Goal: Task Accomplishment & Management: Use online tool/utility

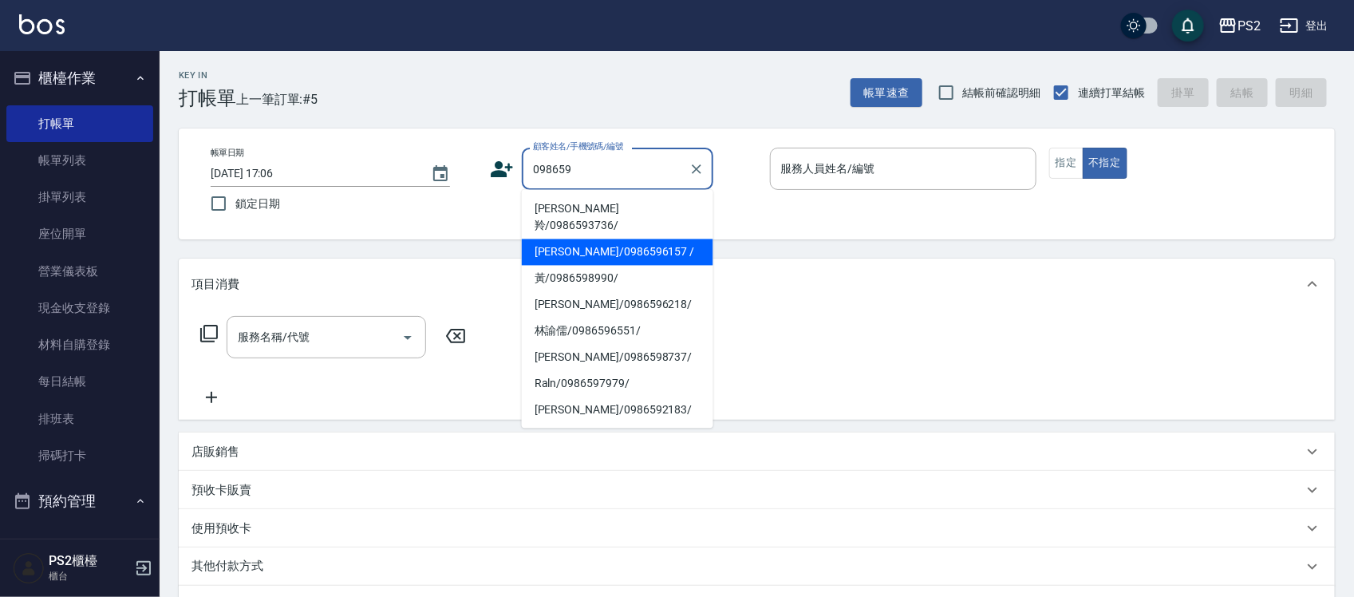
type input "[PERSON_NAME]/0986596157 /"
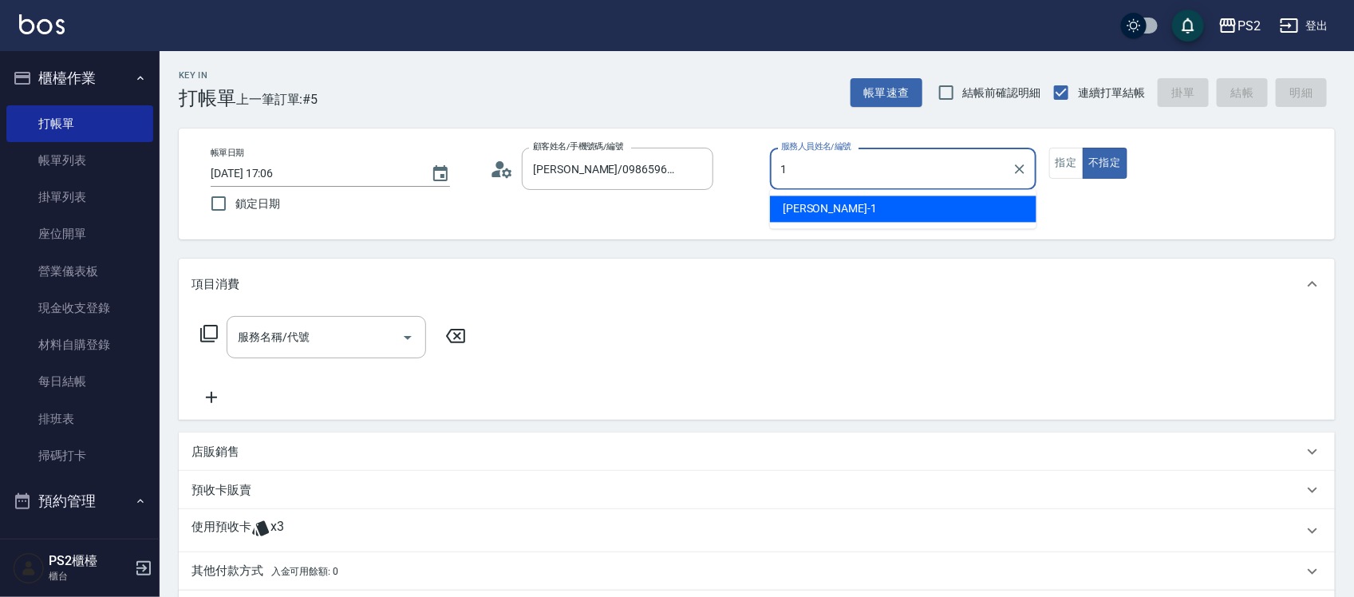
type input "Polly-1"
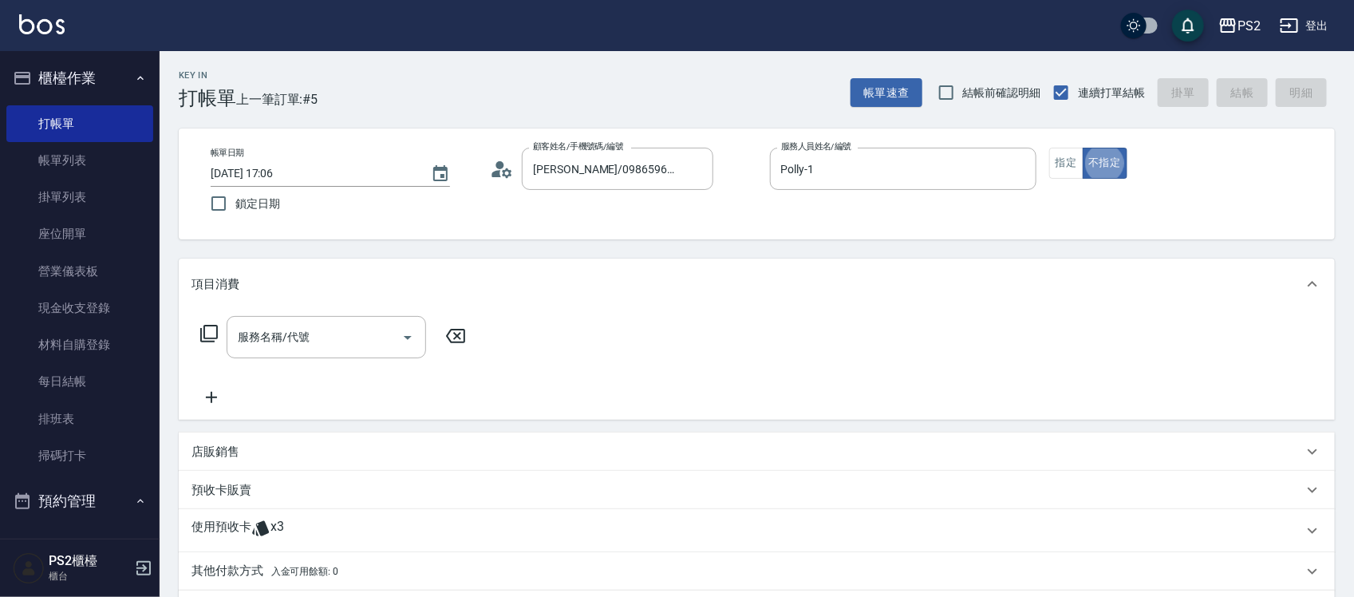
type button "false"
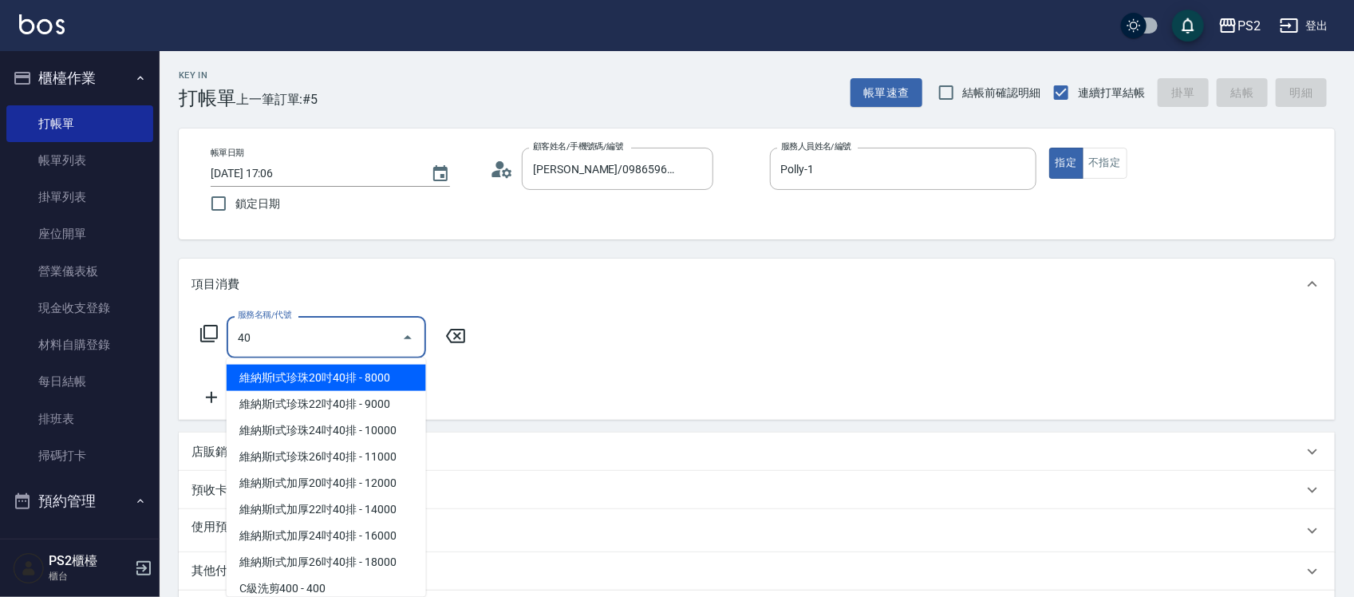
type input "4"
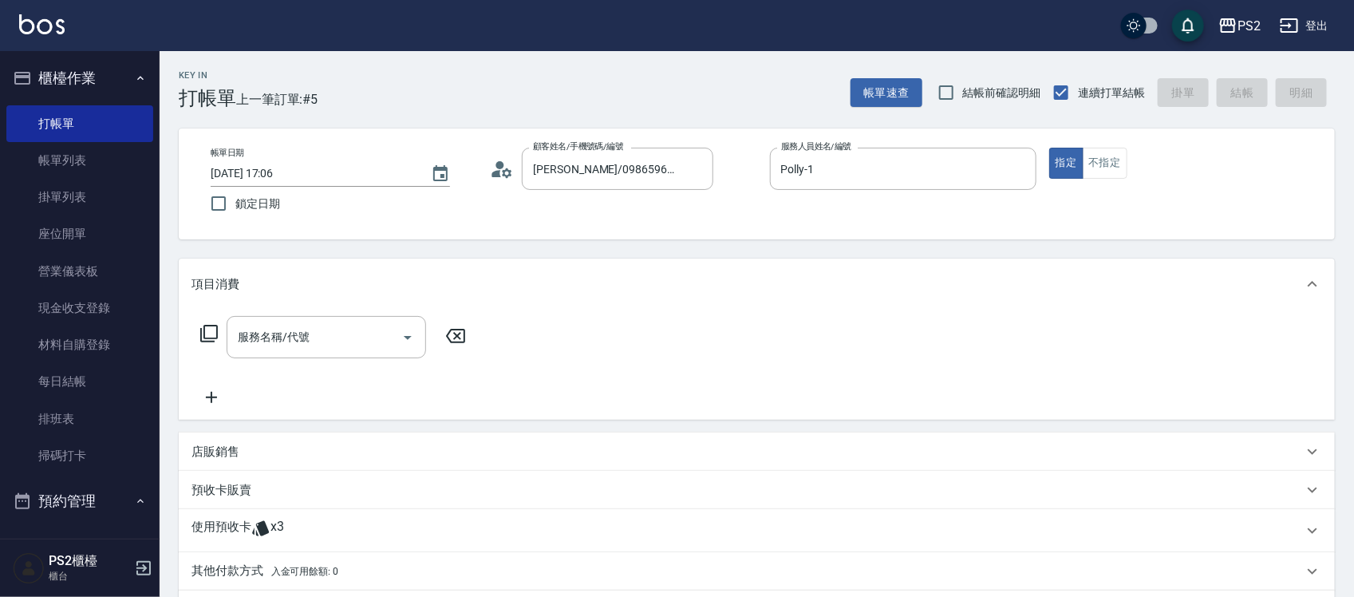
click at [217, 329] on icon at bounding box center [209, 334] width 18 height 18
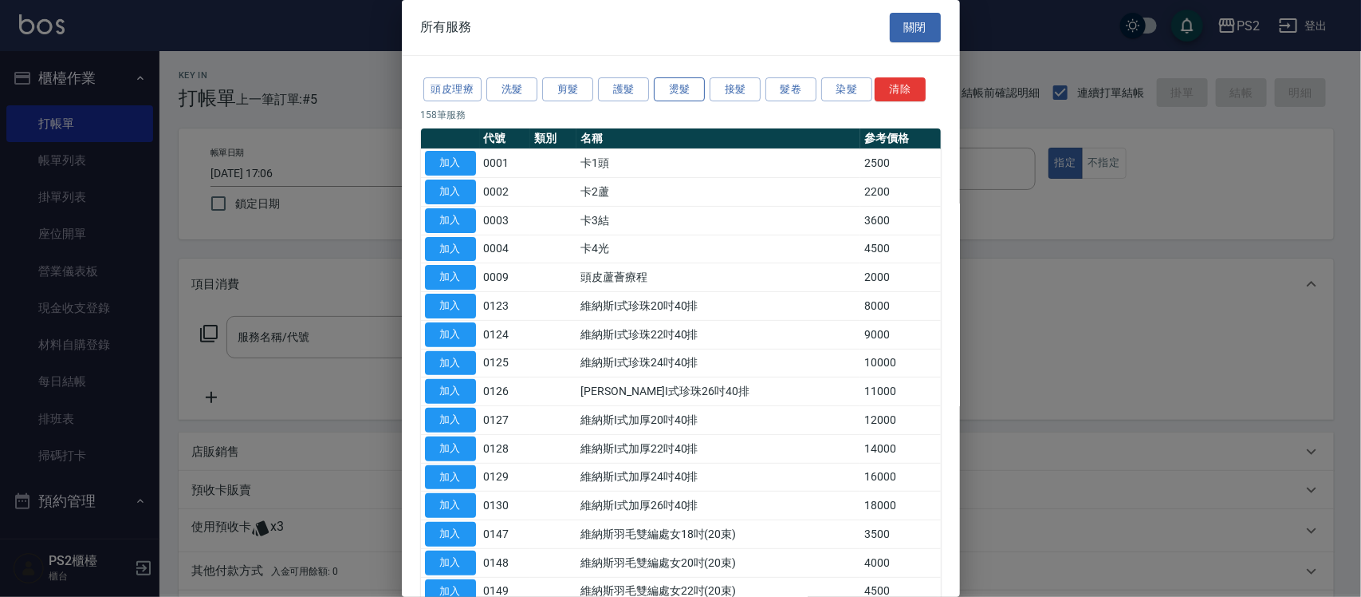
click at [672, 89] on button "燙髮" at bounding box center [679, 89] width 51 height 25
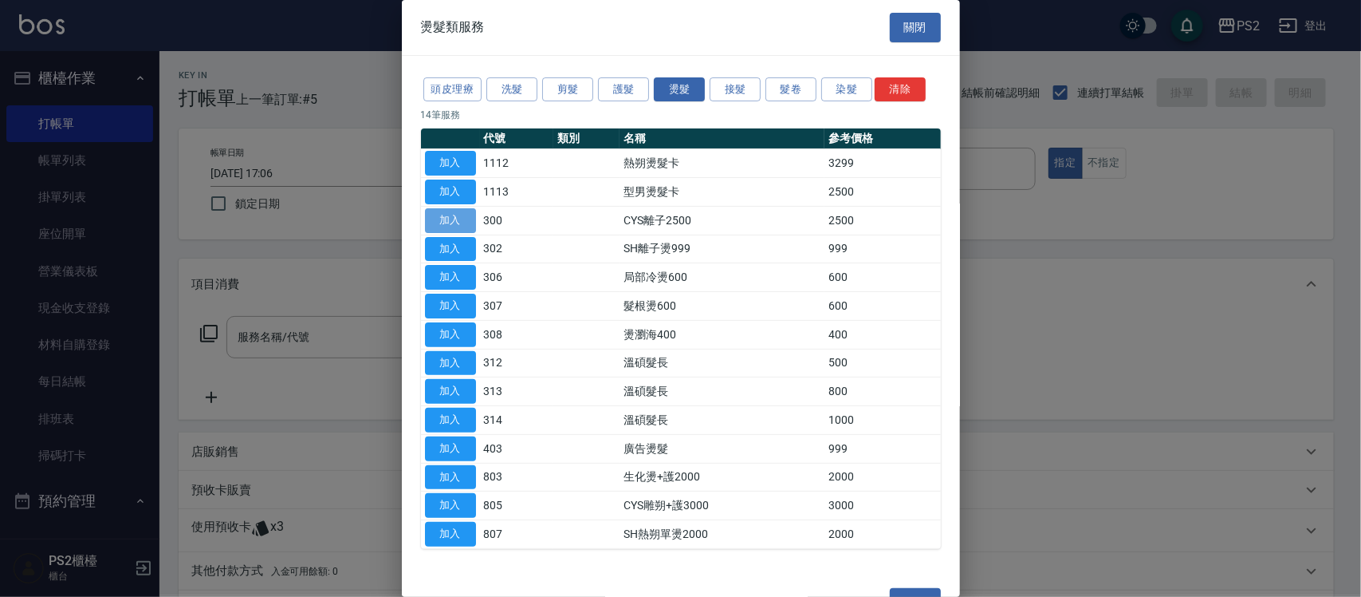
click at [471, 223] on button "加入" at bounding box center [450, 220] width 51 height 25
type input "CYS離子2500(300)"
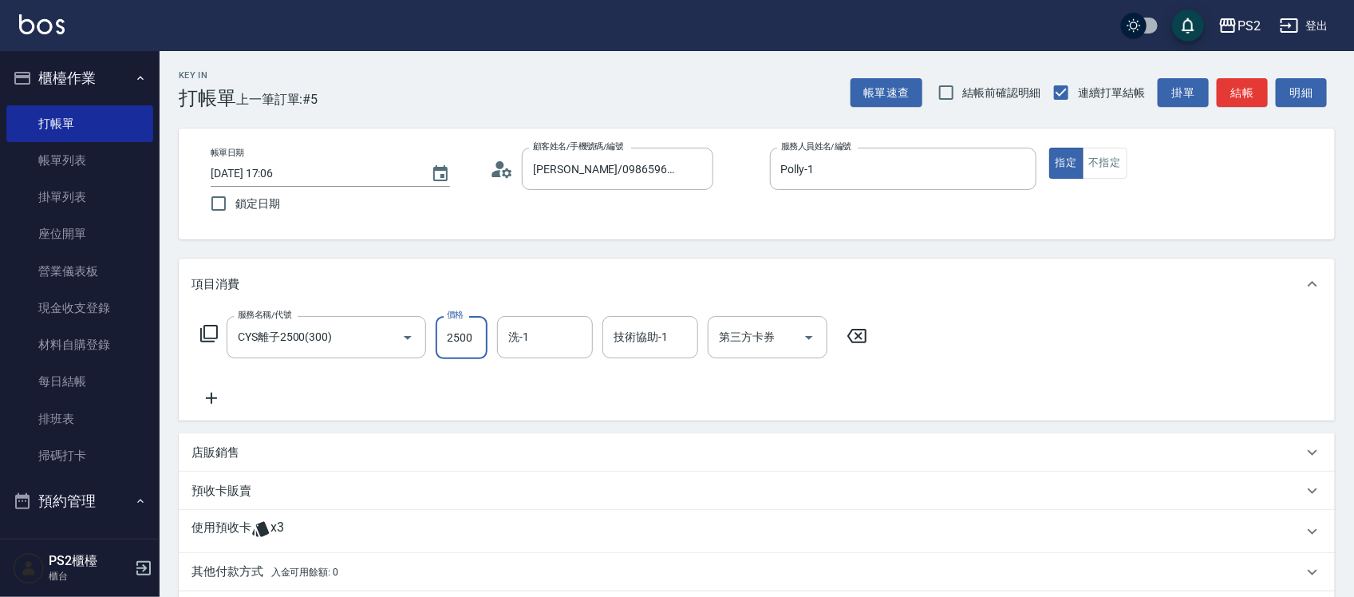
click at [467, 335] on input "2500" at bounding box center [461, 337] width 52 height 43
type input "3000"
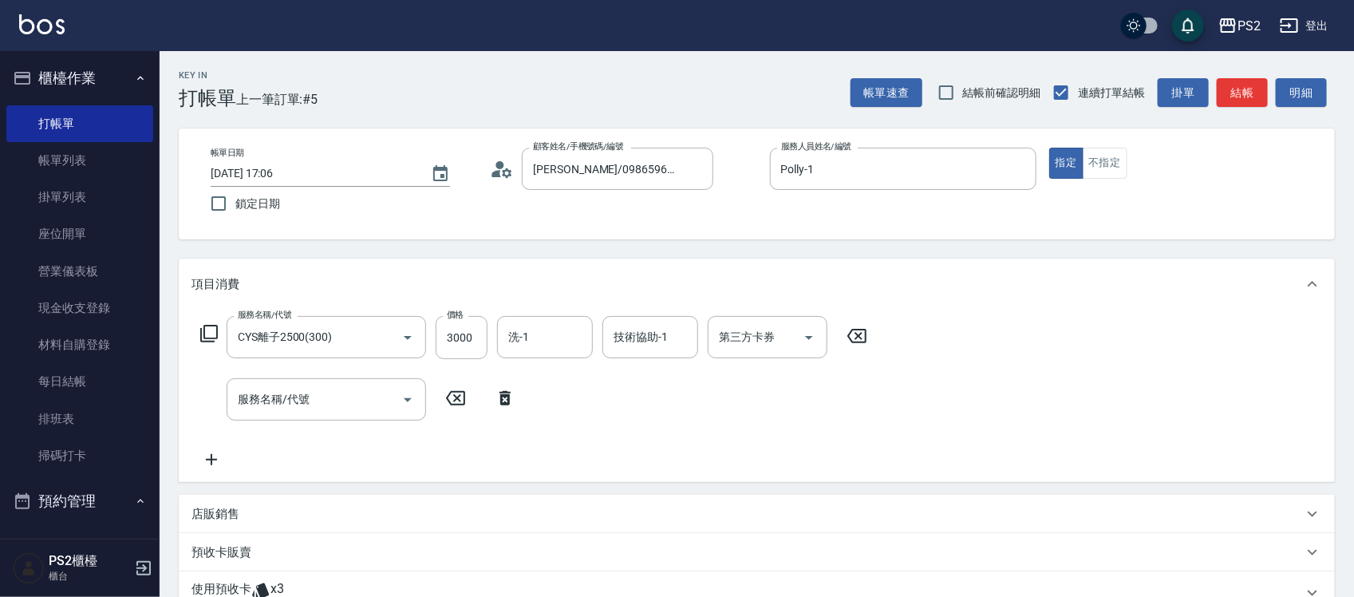
click at [506, 396] on icon at bounding box center [504, 398] width 11 height 14
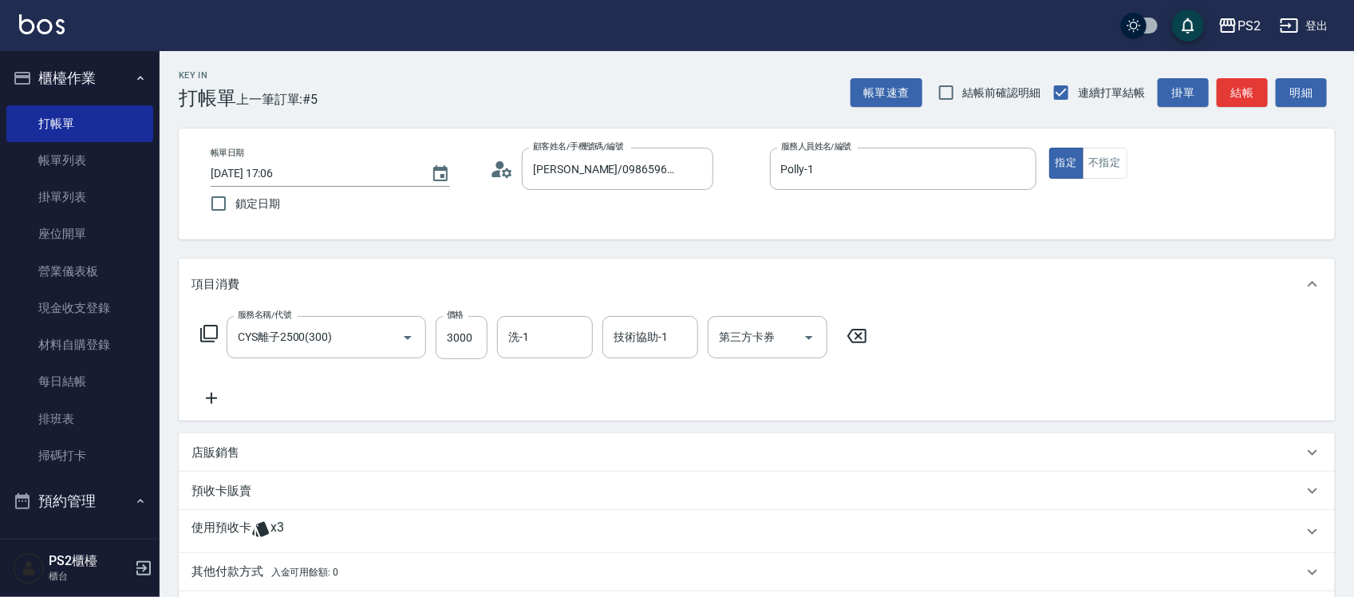
click at [213, 341] on icon at bounding box center [209, 334] width 18 height 18
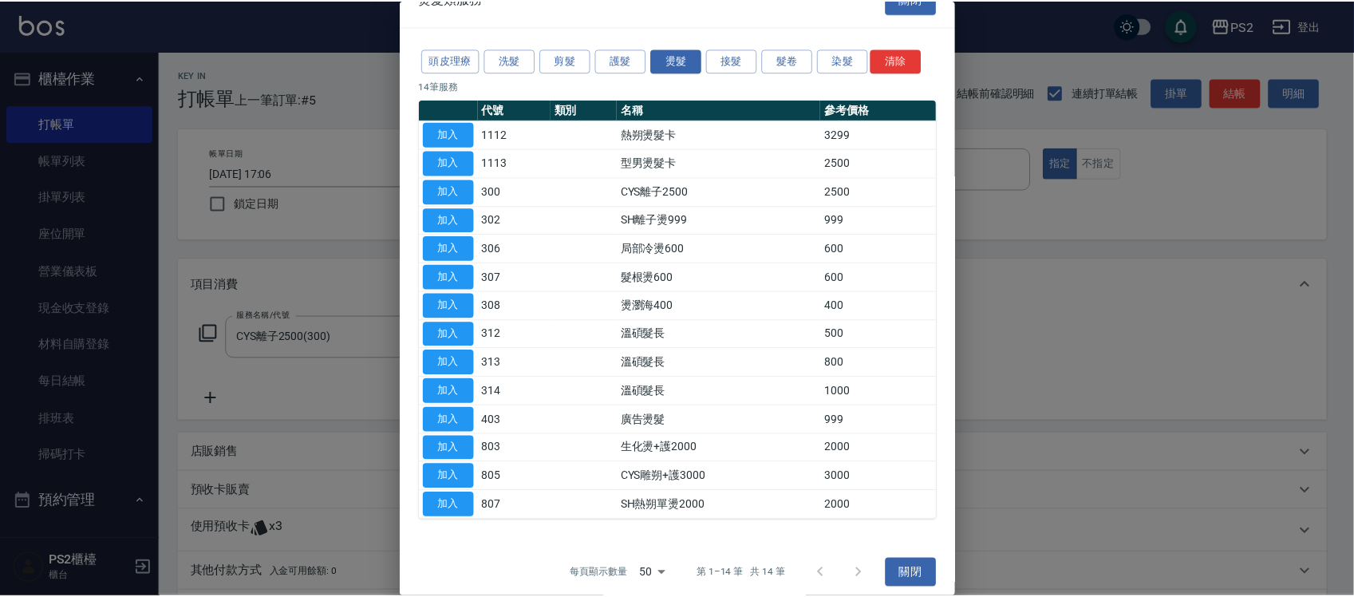
scroll to position [41, 0]
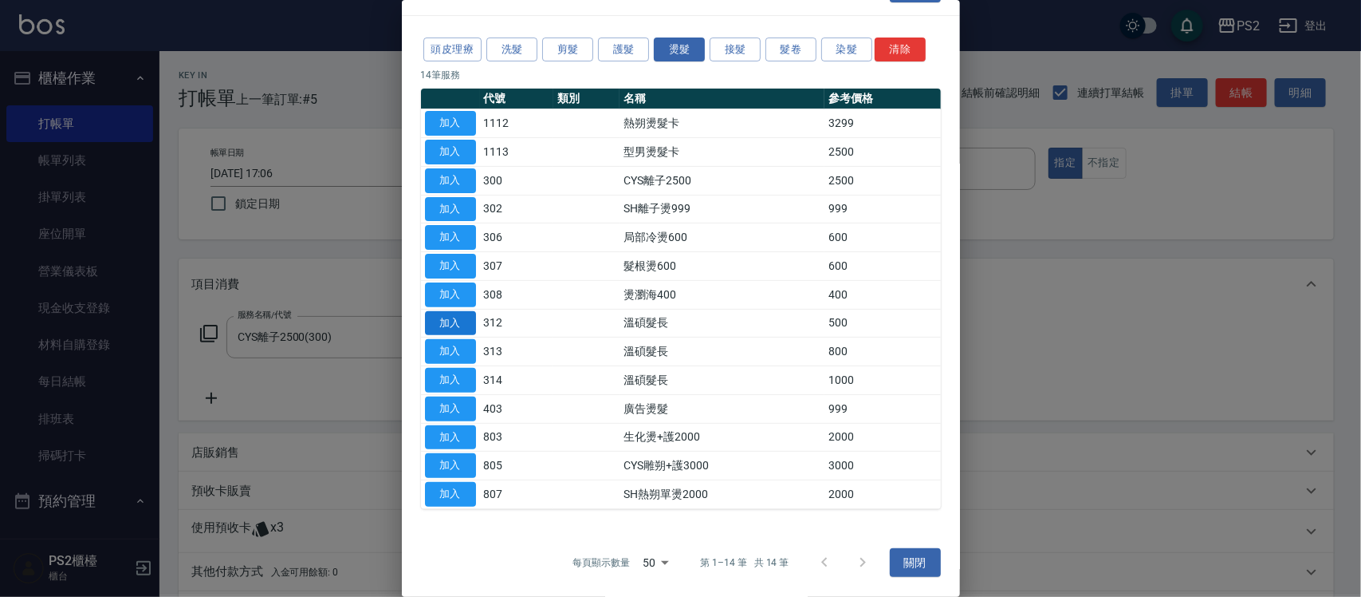
click at [465, 327] on button "加入" at bounding box center [450, 323] width 51 height 25
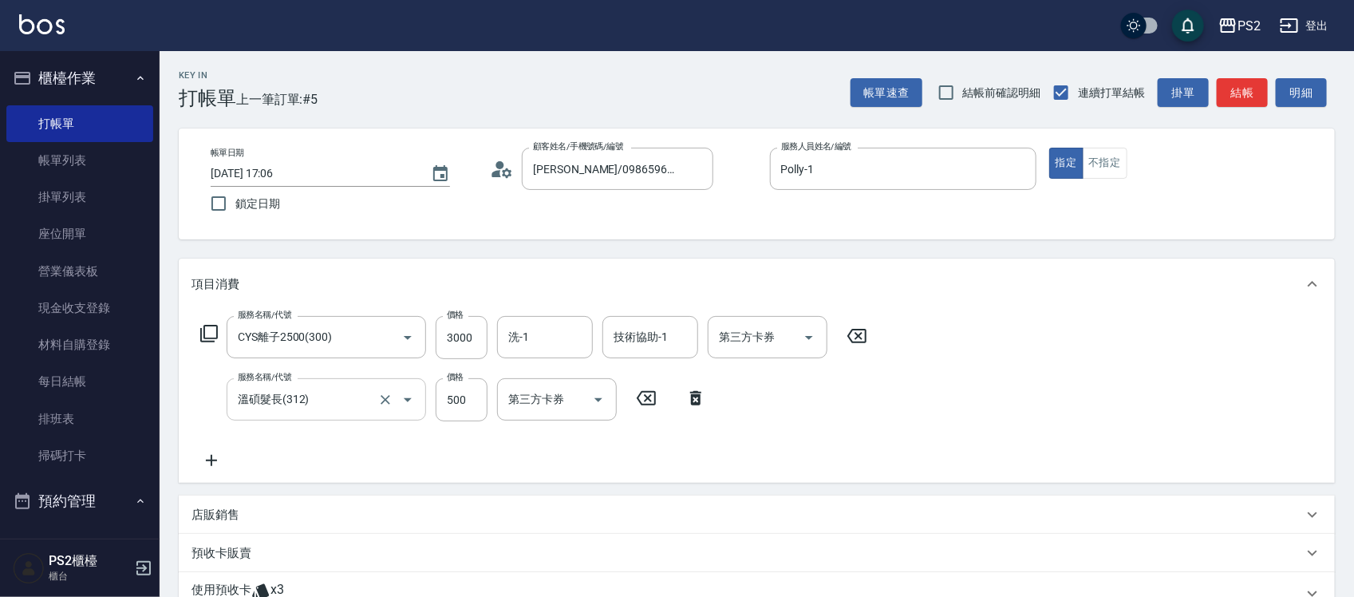
click at [353, 396] on input "溫碩髮長(312)" at bounding box center [304, 399] width 140 height 28
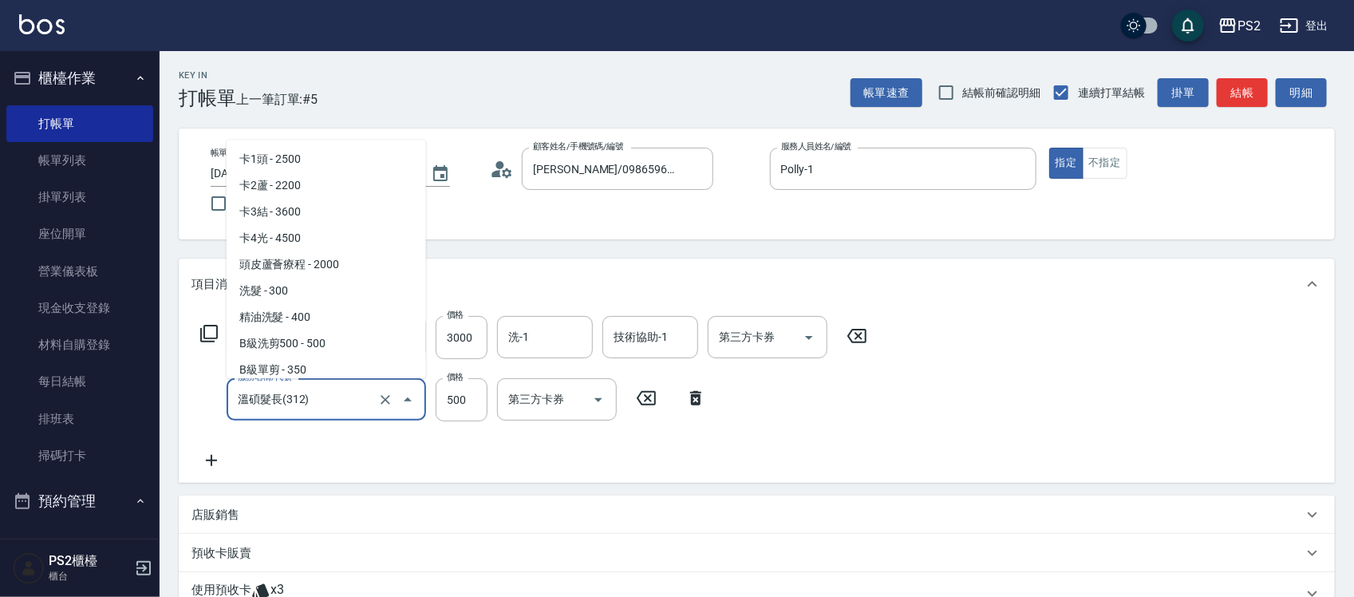
click at [353, 396] on input "溫碩髮長(312)" at bounding box center [304, 399] width 140 height 28
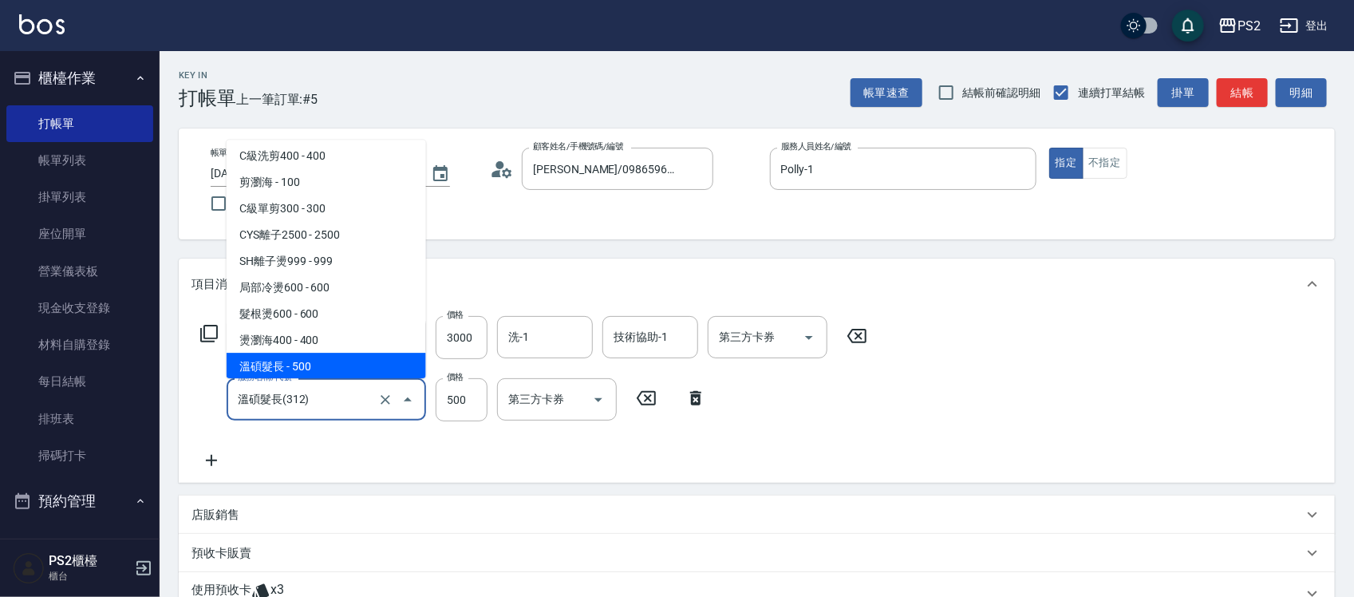
click at [353, 396] on input "溫碩髮長(312)" at bounding box center [304, 399] width 140 height 28
click at [391, 475] on div "服務名稱/代號 CYS離子2500(300) 服務名稱/代號 價格 3000 價格 洗-1 洗-1 技術協助-1 技術協助-1 第三方卡券 第三方卡券 服務名…" at bounding box center [757, 395] width 1156 height 173
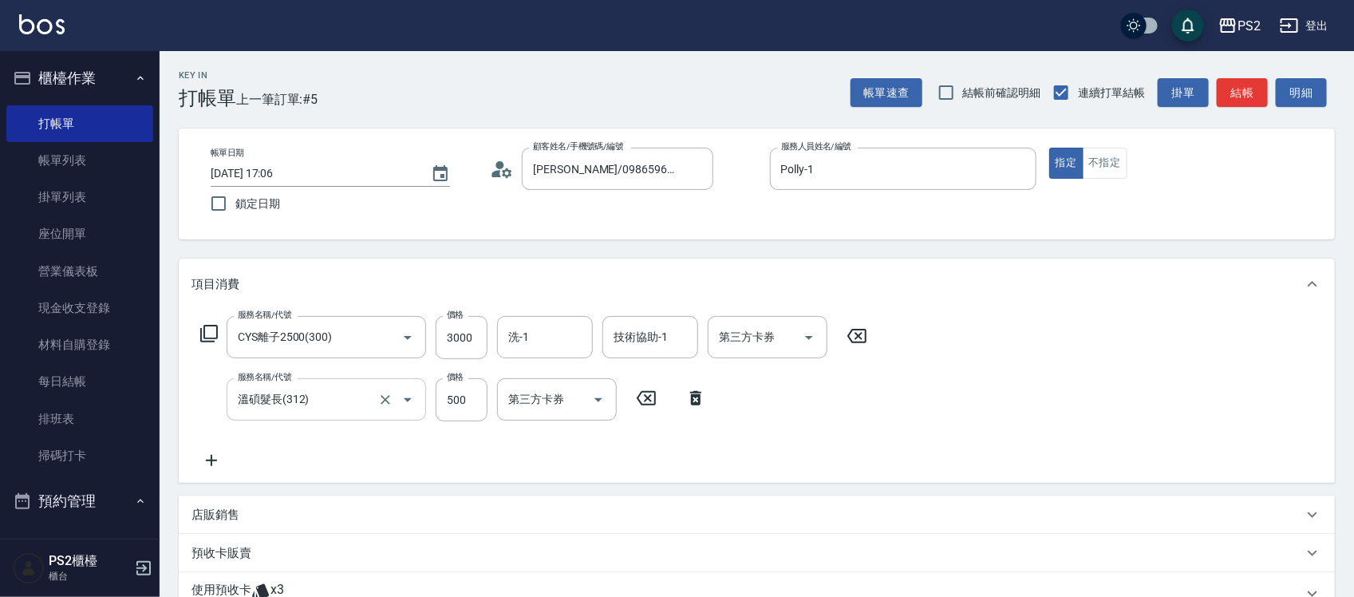
click at [349, 400] on input "溫碩髮長(312)" at bounding box center [304, 399] width 140 height 28
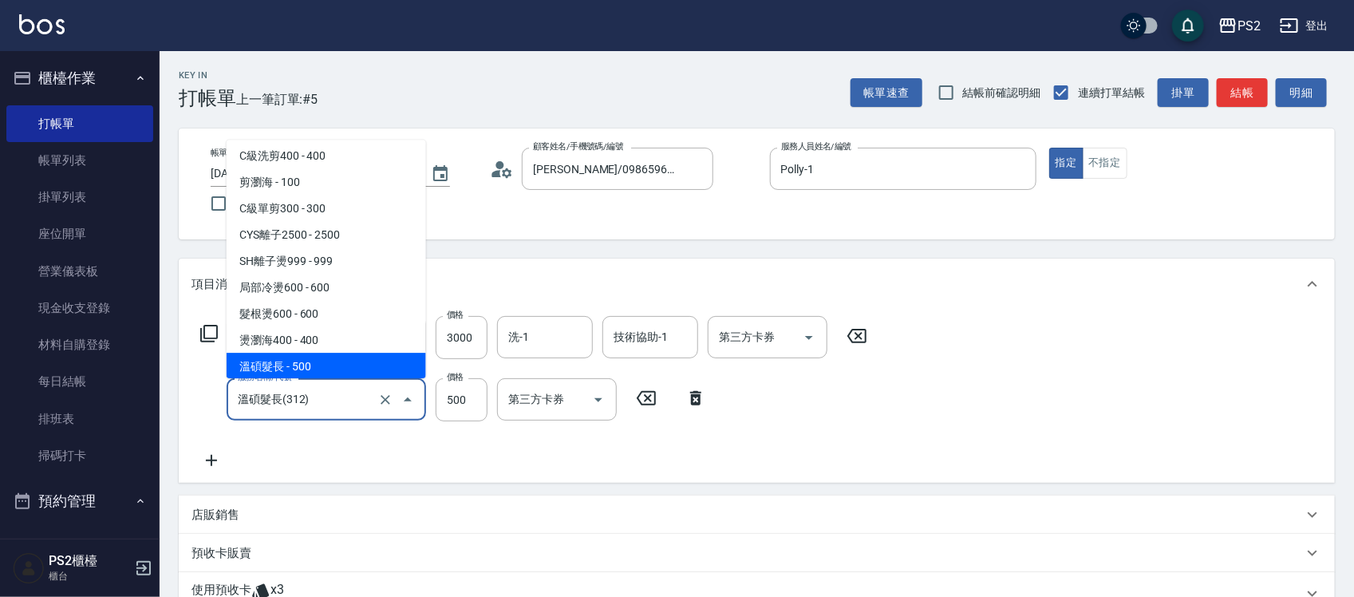
click at [349, 400] on input "溫碩髮長(312)" at bounding box center [304, 399] width 140 height 28
click at [836, 416] on div "服務名稱/代號 CYS離子2500(300) 服務名稱/代號 價格 3000 價格 洗-1 洗-1 技術協助-1 技術協助-1 第三方卡券 第三方卡券 服務名…" at bounding box center [533, 393] width 685 height 154
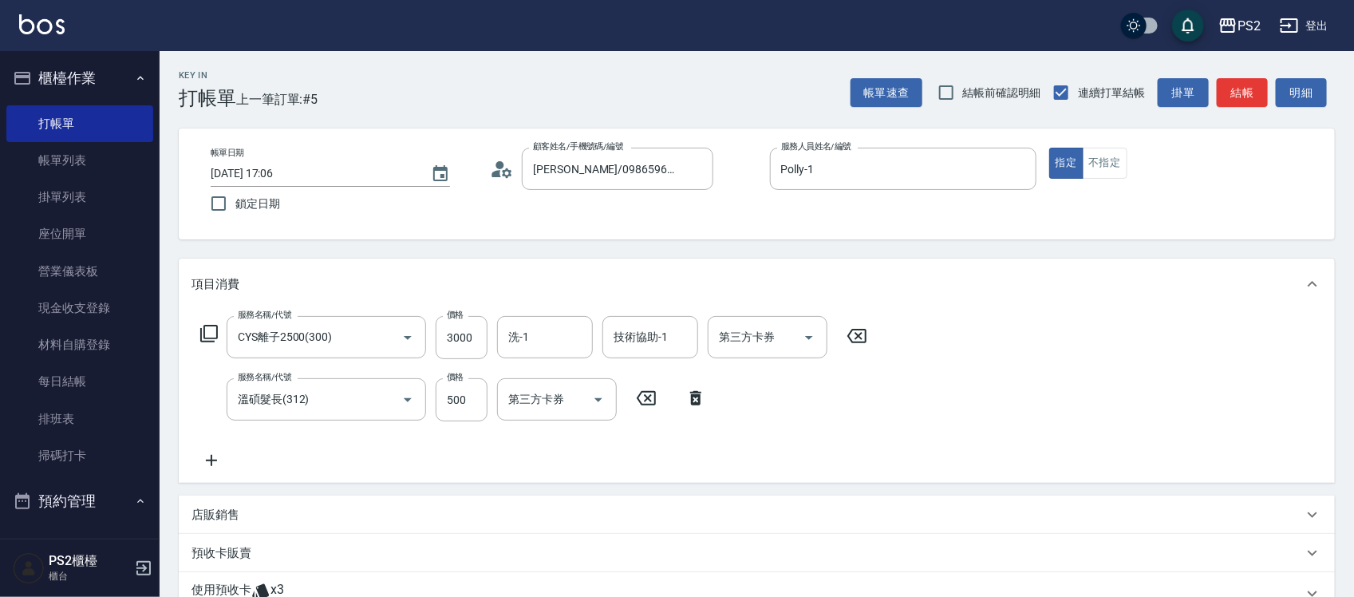
click at [217, 457] on icon at bounding box center [211, 460] width 40 height 19
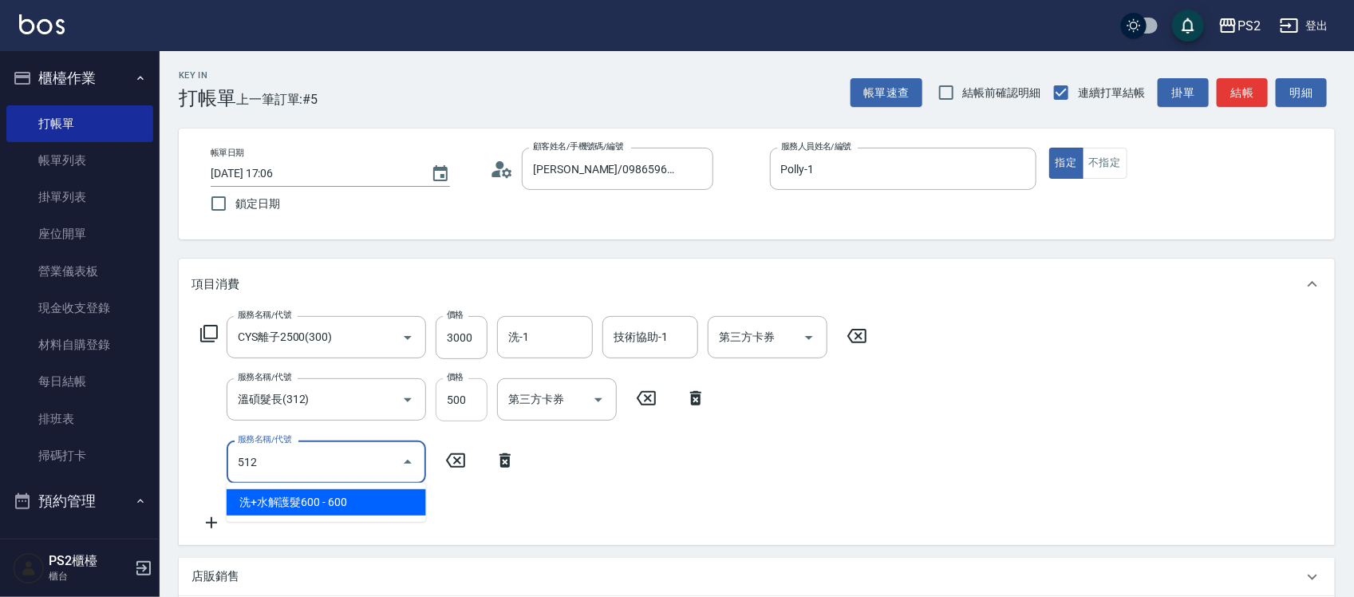
type input "洗+水解護髮600(512)"
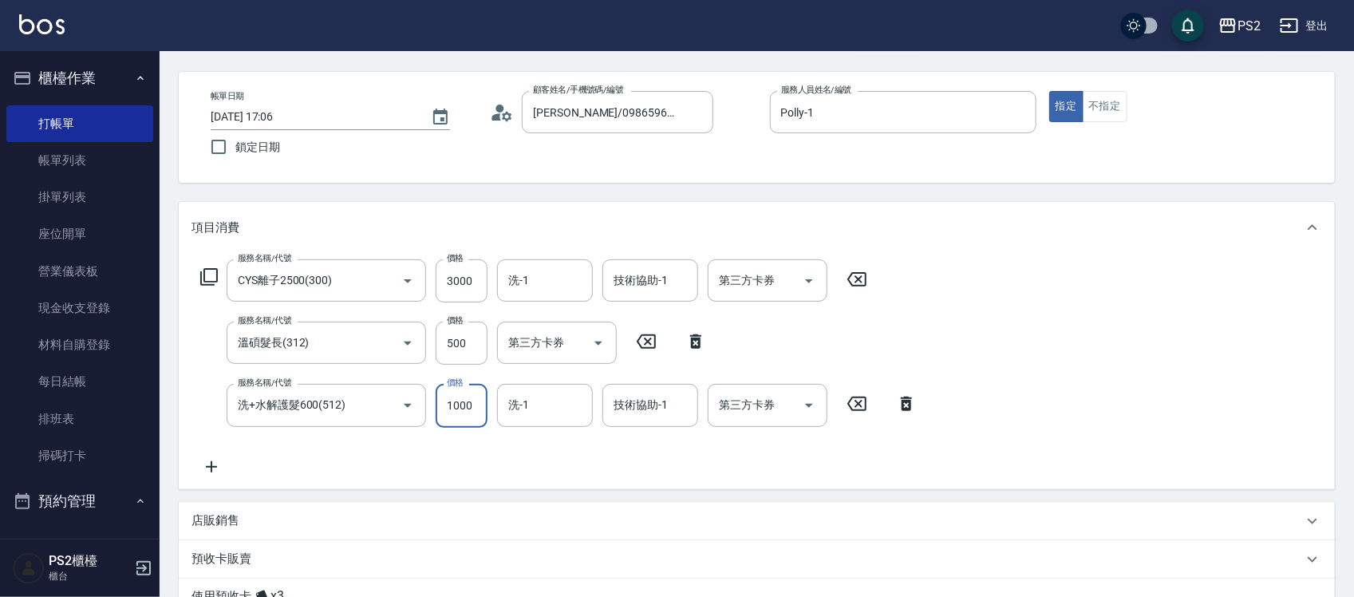
scroll to position [199, 0]
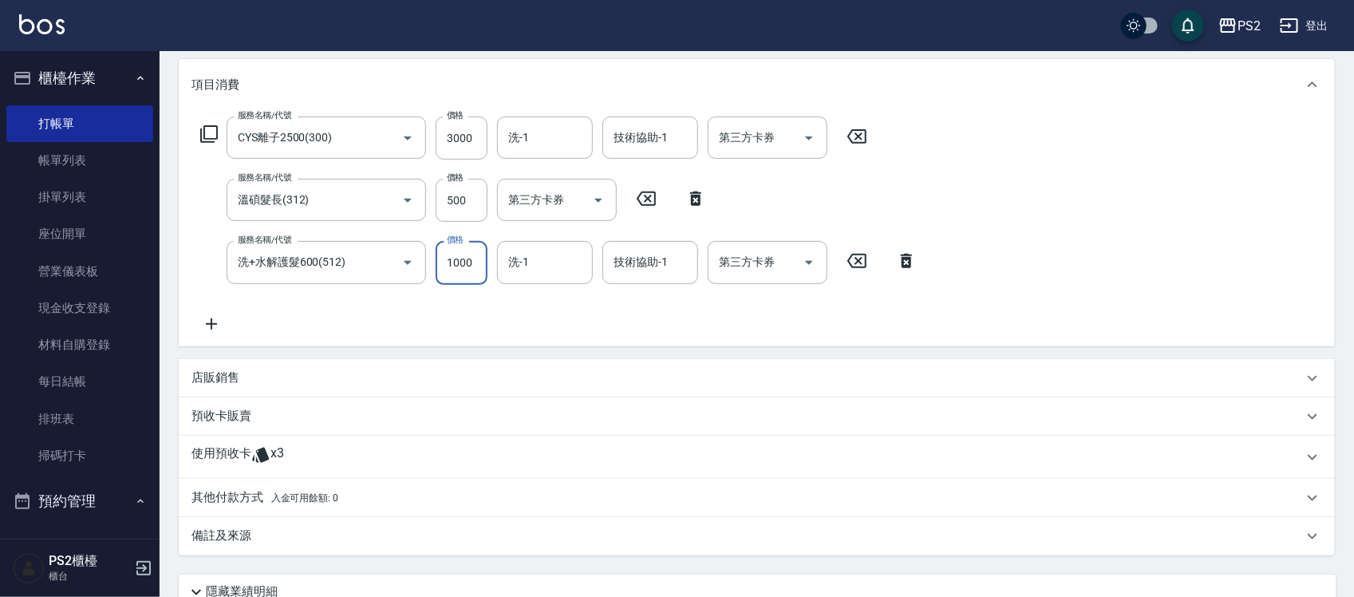
type input "1000"
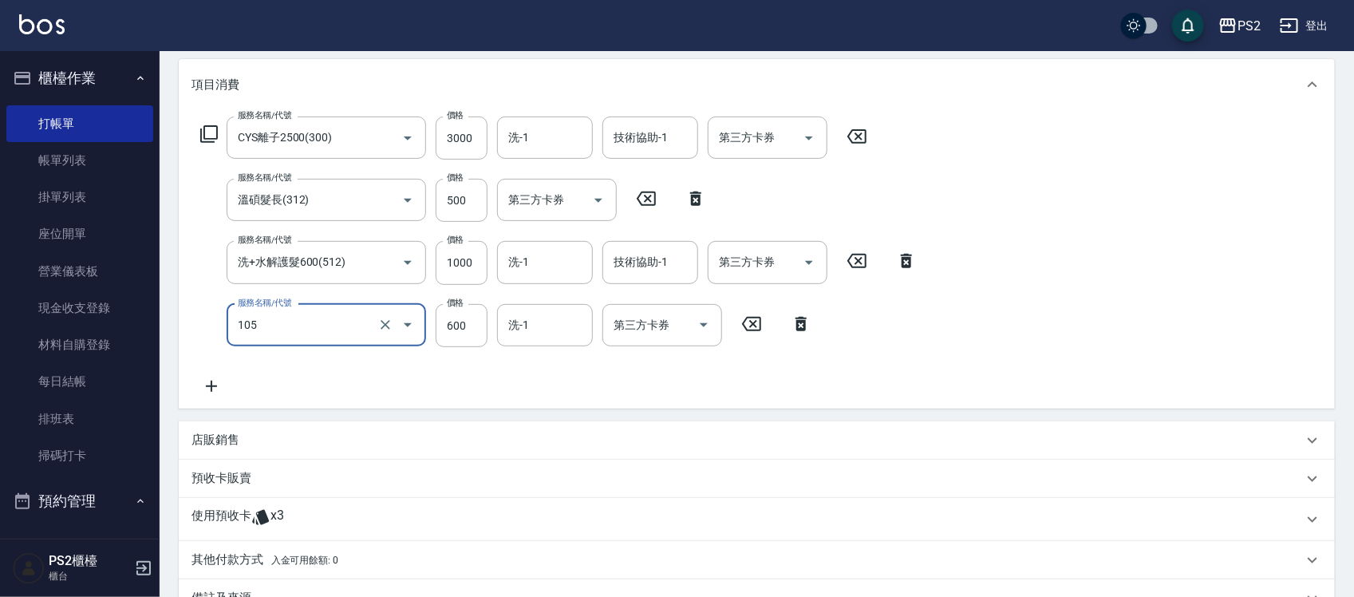
type input "A級洗剪600(105)"
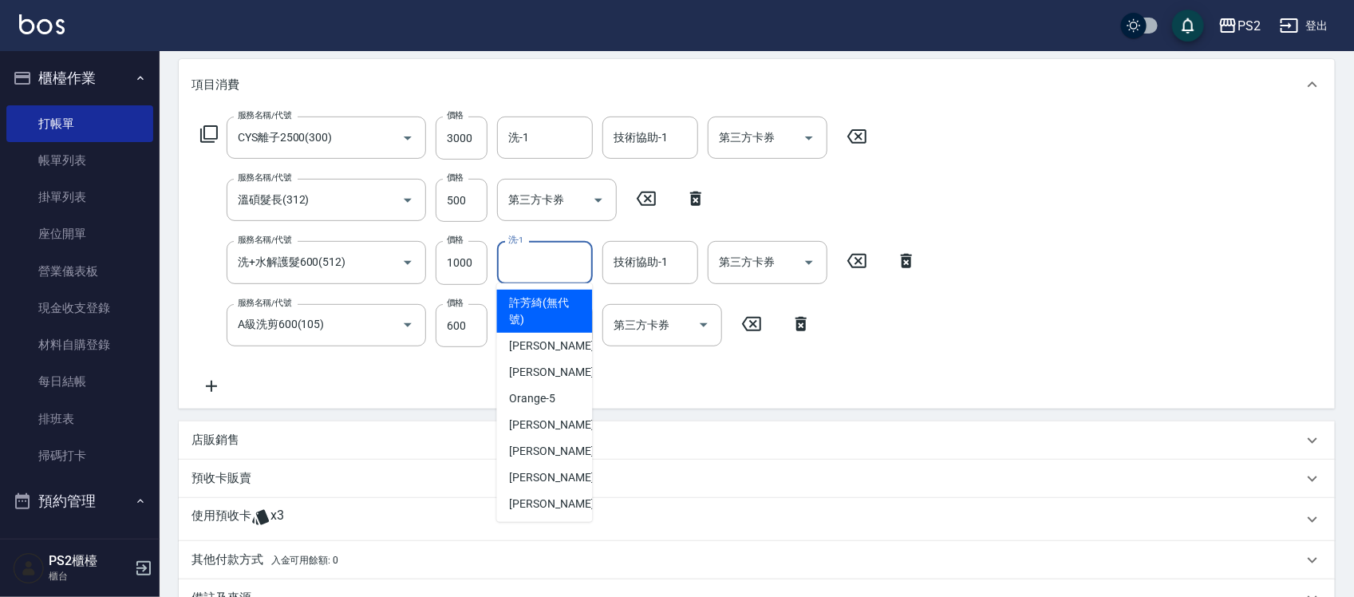
click at [527, 262] on input "洗-1" at bounding box center [544, 262] width 81 height 28
click at [635, 260] on div "技術協助-1 技術協助-1" at bounding box center [650, 262] width 96 height 42
click at [527, 260] on input "洗-1" at bounding box center [544, 262] width 81 height 28
click at [521, 124] on input "洗-1" at bounding box center [544, 138] width 81 height 28
click at [521, 129] on label "洗-1" at bounding box center [518, 137] width 21 height 16
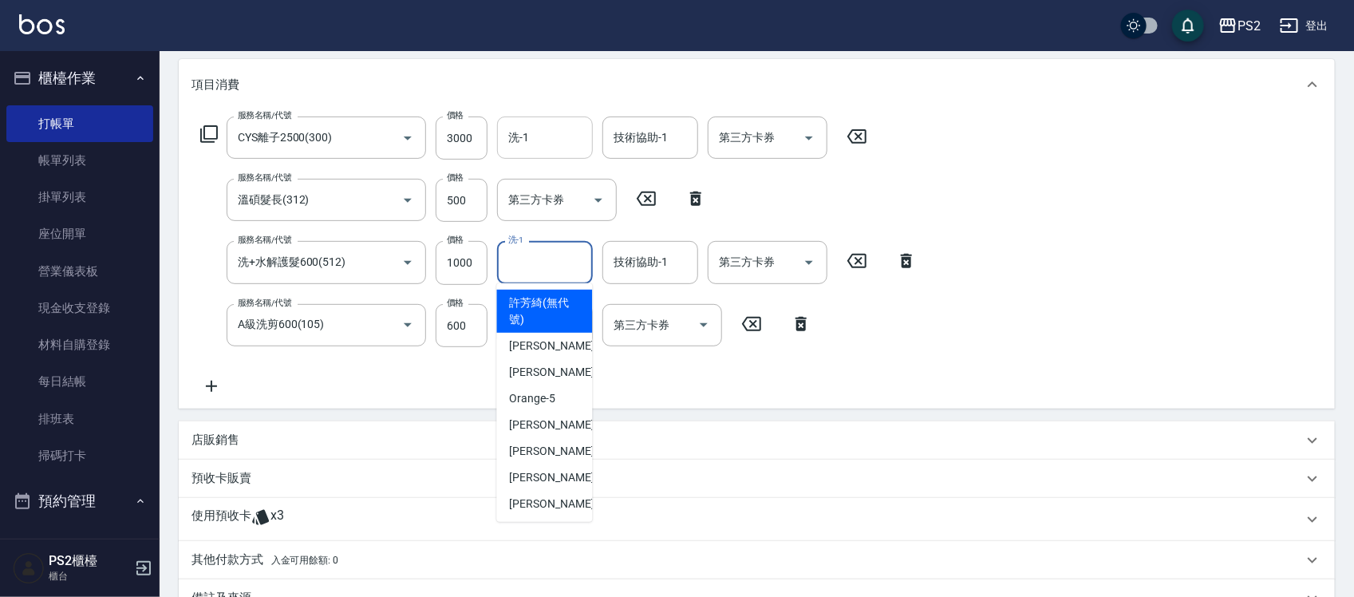
click at [521, 124] on input "洗-1" at bounding box center [544, 138] width 81 height 28
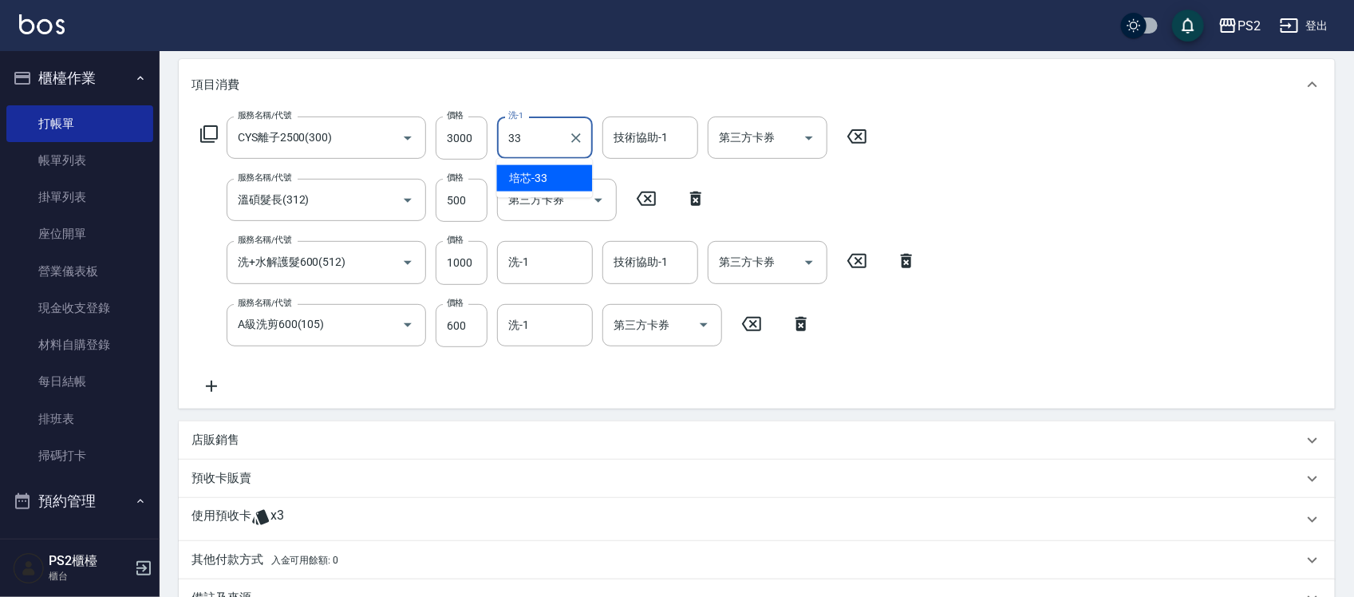
type input "培芯-33"
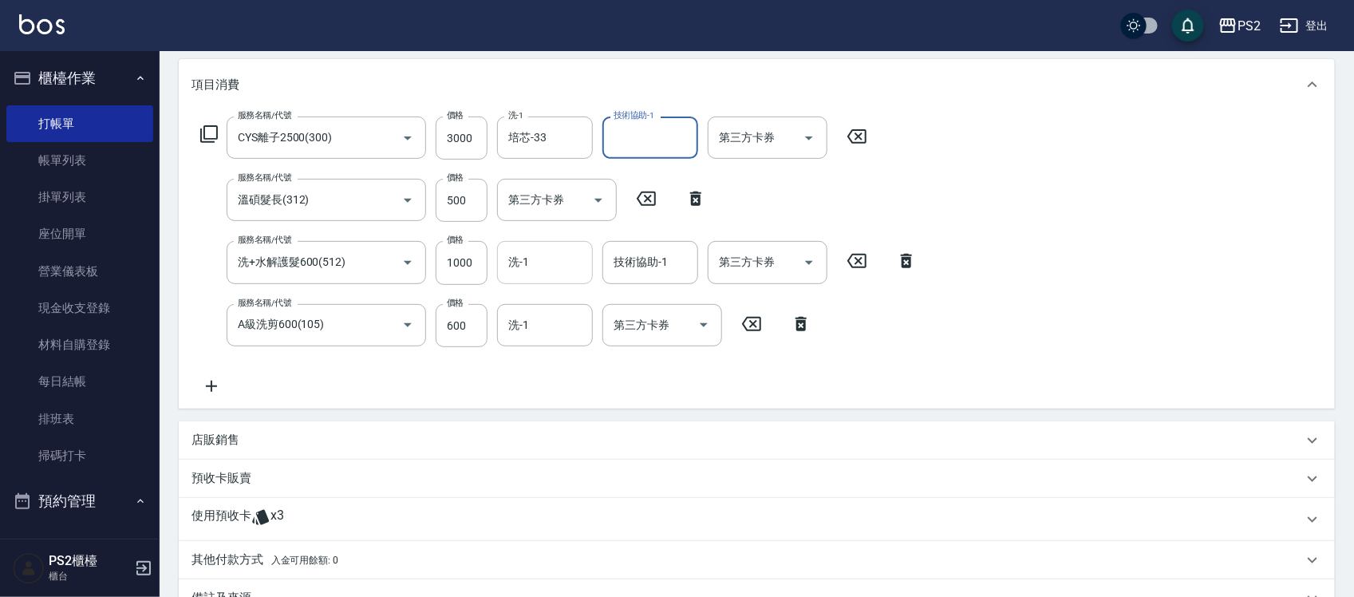
click at [547, 276] on div "洗-1" at bounding box center [545, 262] width 96 height 42
type input "培芯-33"
click at [463, 149] on input "3000" at bounding box center [461, 137] width 52 height 43
click at [469, 129] on input "3000" at bounding box center [461, 137] width 52 height 43
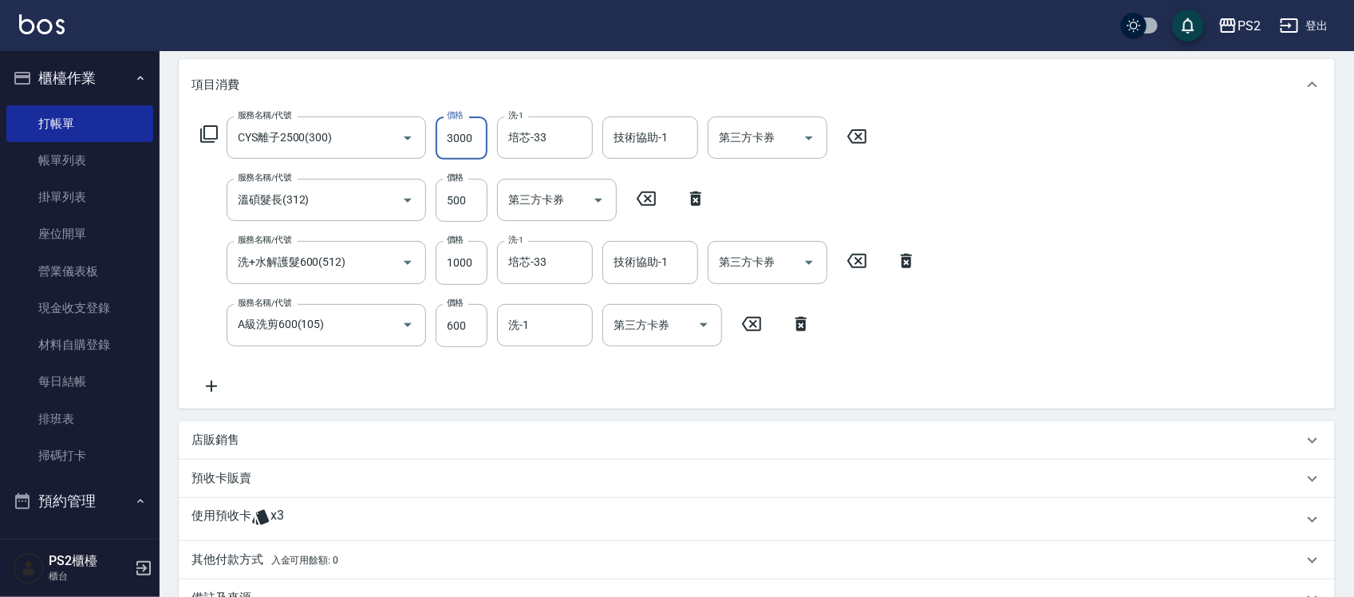
click at [469, 129] on input "3000" at bounding box center [461, 137] width 52 height 43
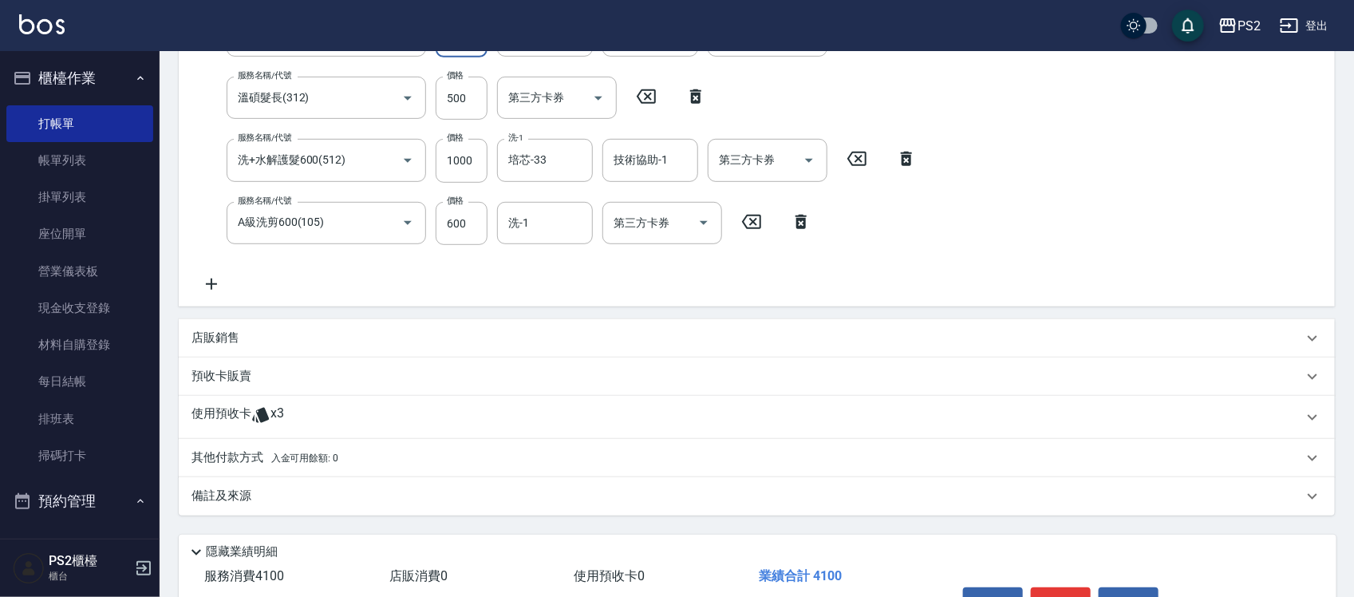
scroll to position [399, 0]
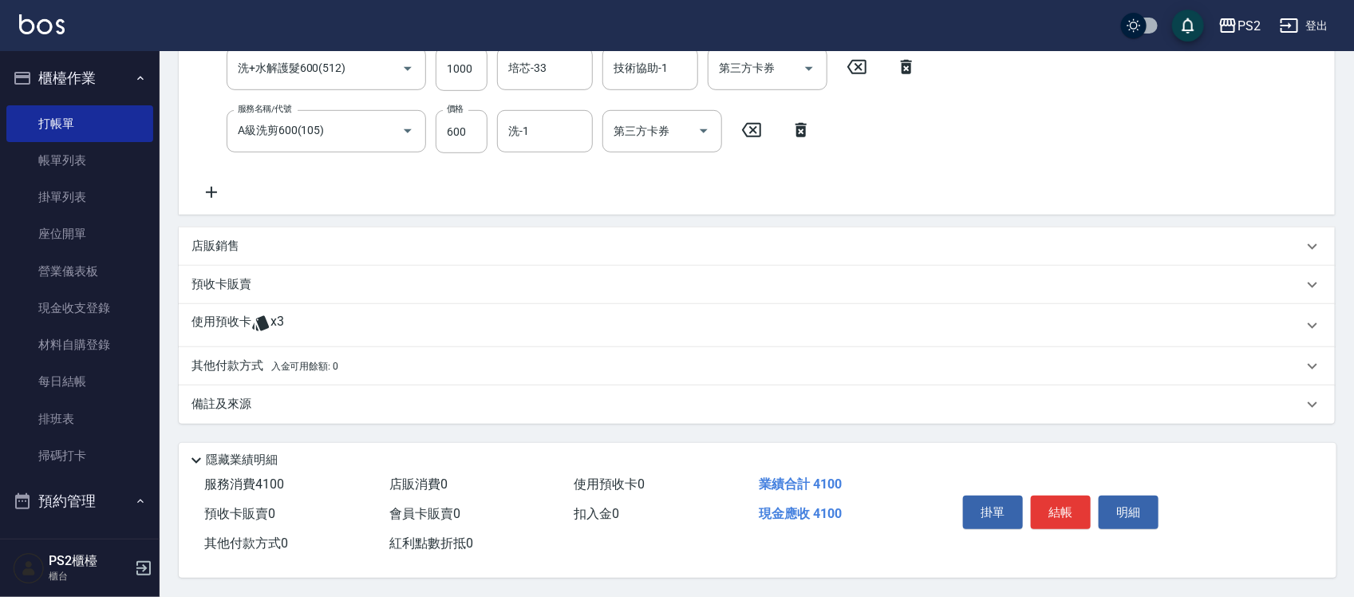
type input "2000"
click at [271, 367] on p "其他付款方式 入金可用餘額: 0" at bounding box center [264, 366] width 147 height 18
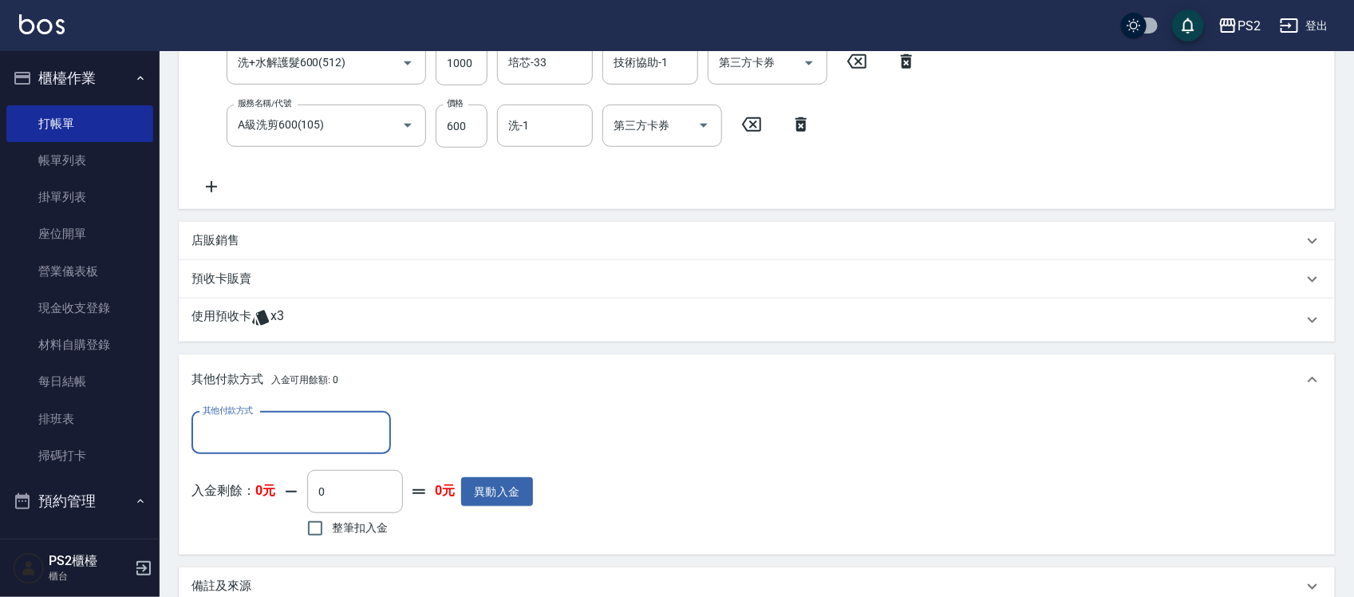
scroll to position [0, 0]
click at [285, 428] on input "其他付款方式" at bounding box center [291, 433] width 185 height 28
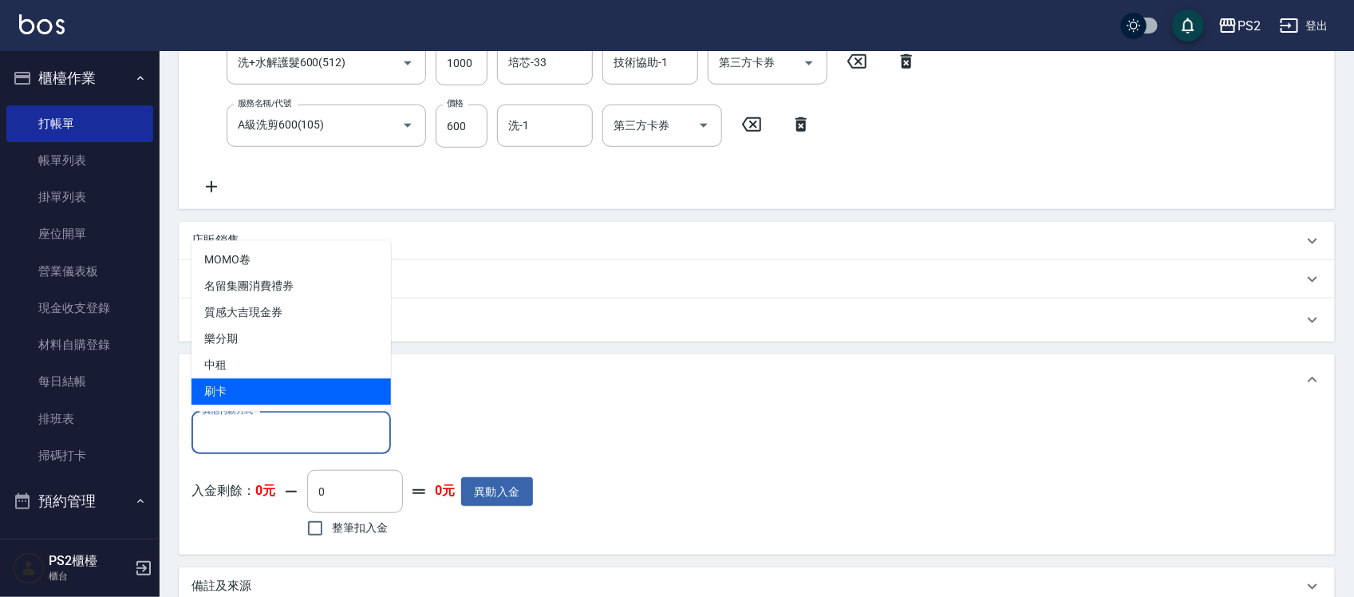
click at [268, 389] on span "刷卡" at bounding box center [290, 392] width 199 height 26
type input "刷卡"
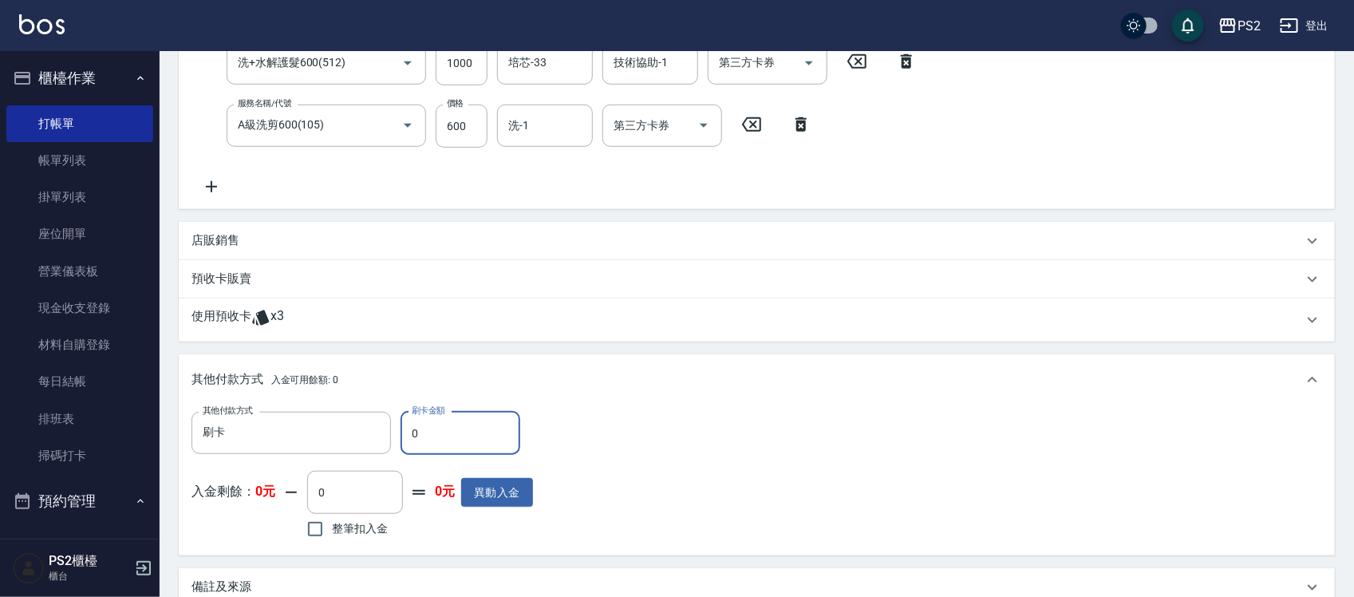
click at [429, 425] on input "0" at bounding box center [460, 433] width 120 height 43
click at [431, 425] on input "0" at bounding box center [460, 433] width 120 height 43
type input "4100"
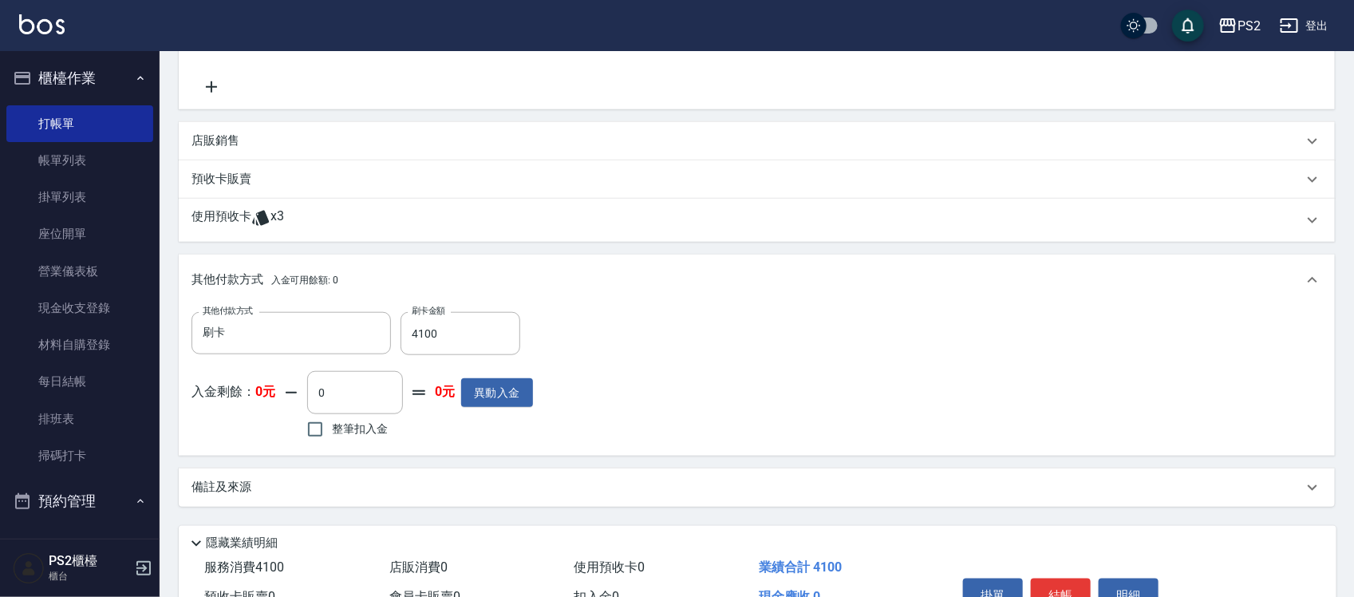
drag, startPoint x: 473, startPoint y: 267, endPoint x: 1074, endPoint y: 353, distance: 607.5
click at [1074, 353] on div "其他付款方式 刷卡 其他付款方式 刷卡金額 4100 刷卡金額 入金剩餘： 0元 0 ​ 整筆扣入金 0元 異動入金" at bounding box center [756, 377] width 1130 height 131
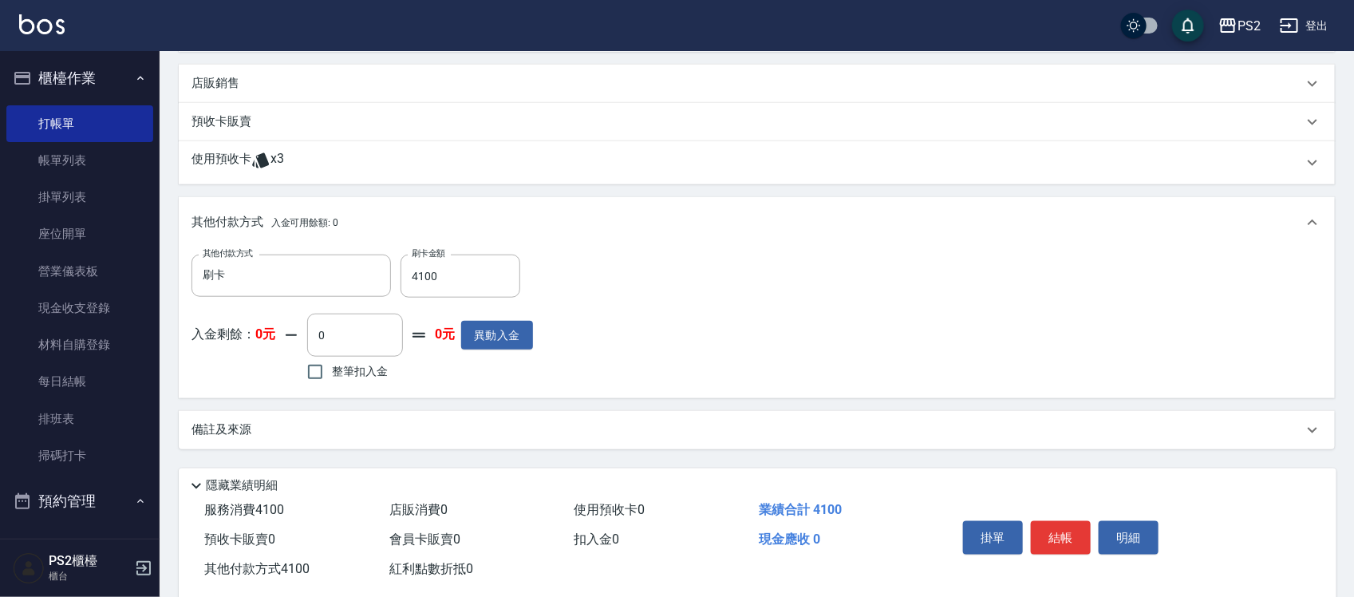
scroll to position [587, 0]
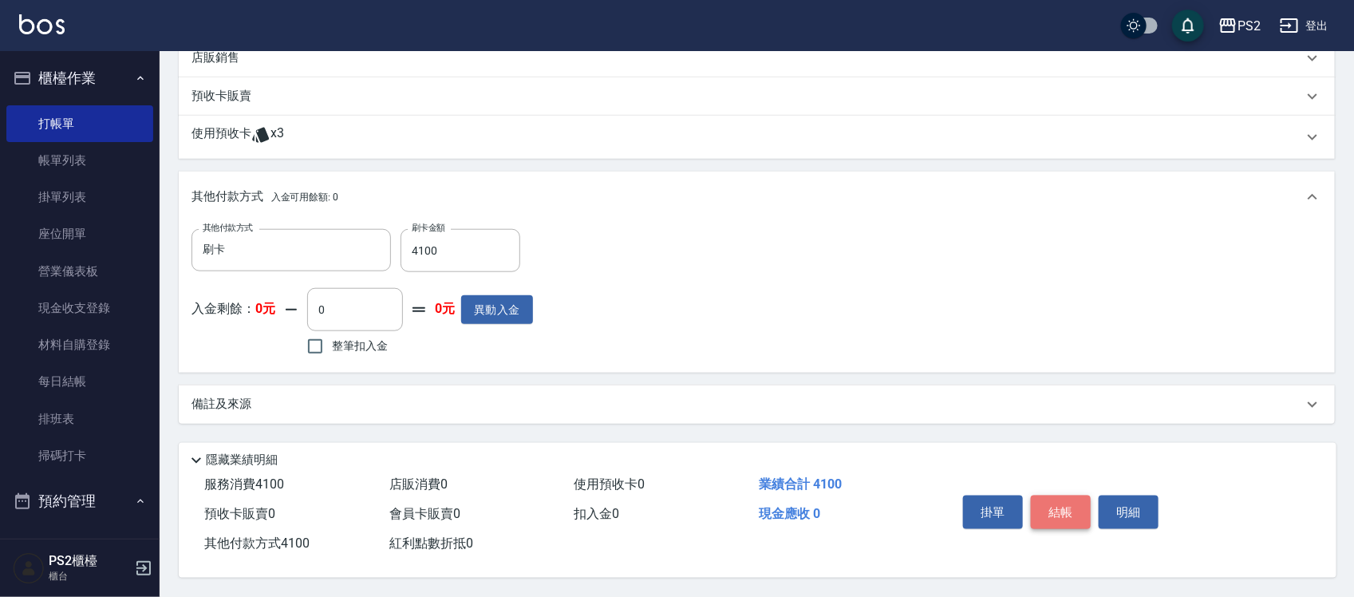
click at [1054, 504] on button "結帳" at bounding box center [1060, 511] width 60 height 33
type input "[DATE] 18:24"
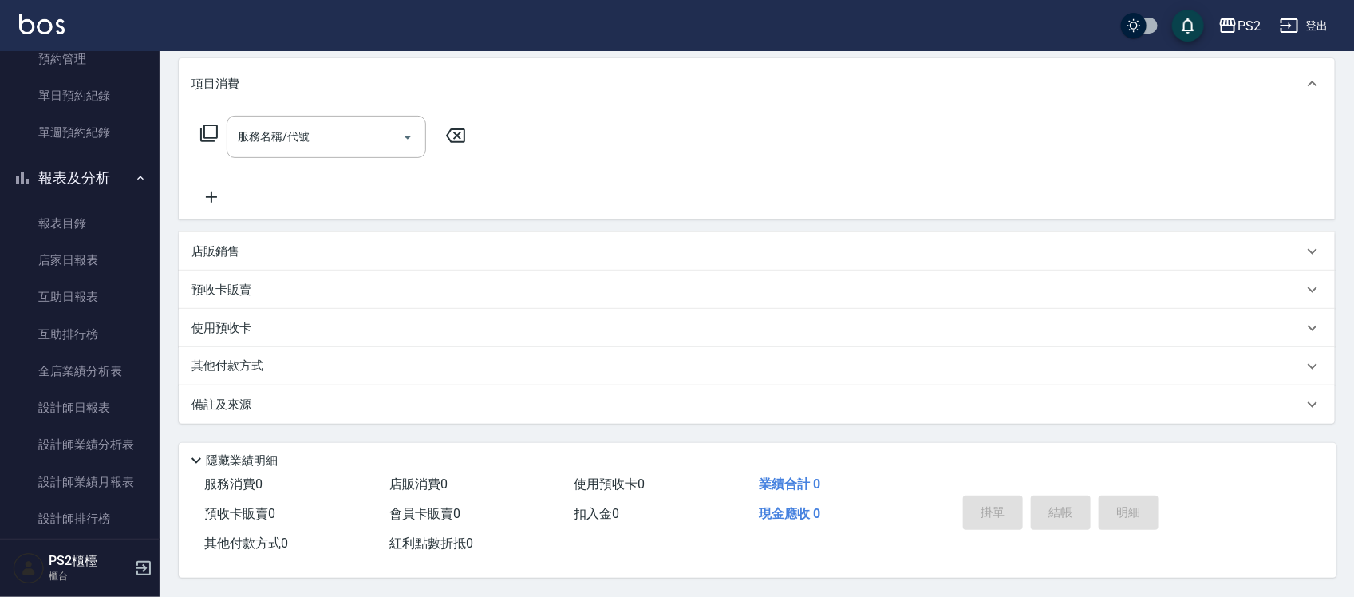
scroll to position [498, 0]
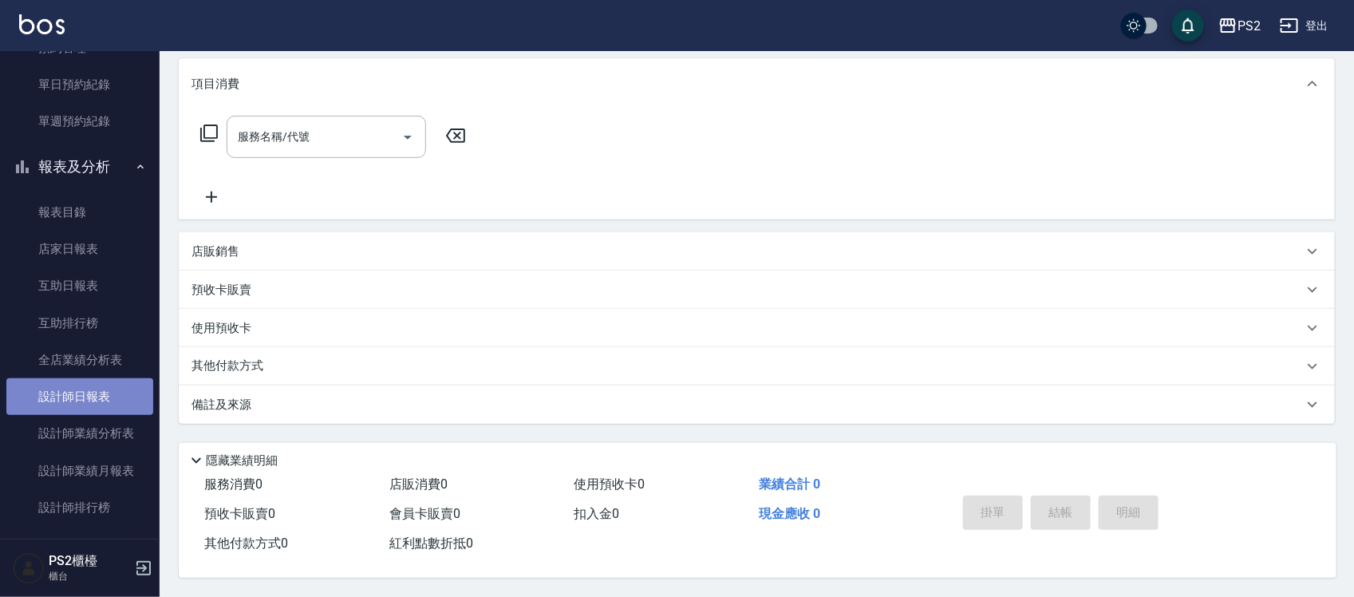
click at [109, 395] on link "設計師日報表" at bounding box center [79, 396] width 147 height 37
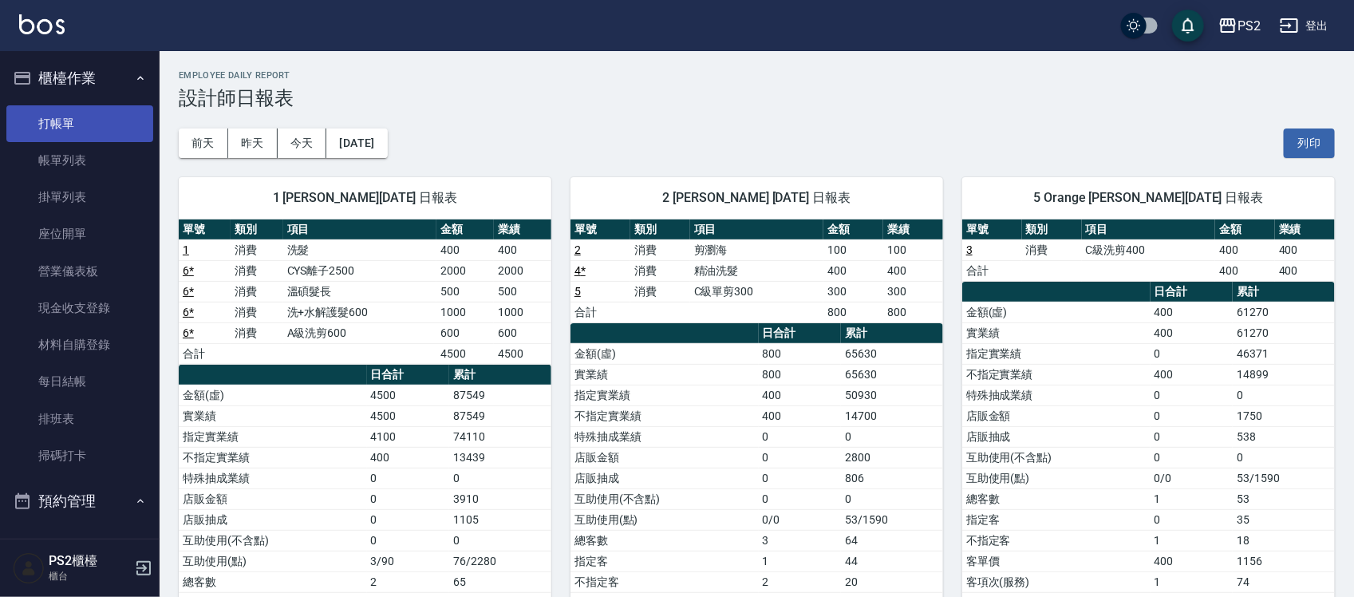
click at [65, 105] on link "打帳單" at bounding box center [79, 123] width 147 height 37
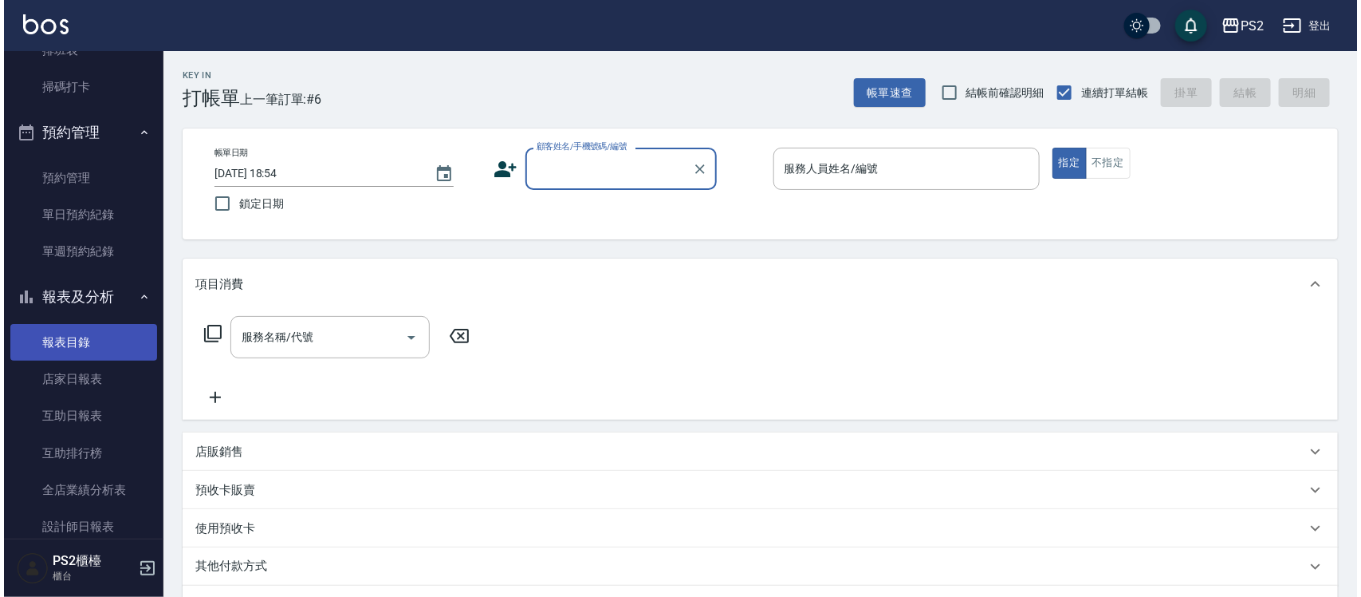
scroll to position [399, 0]
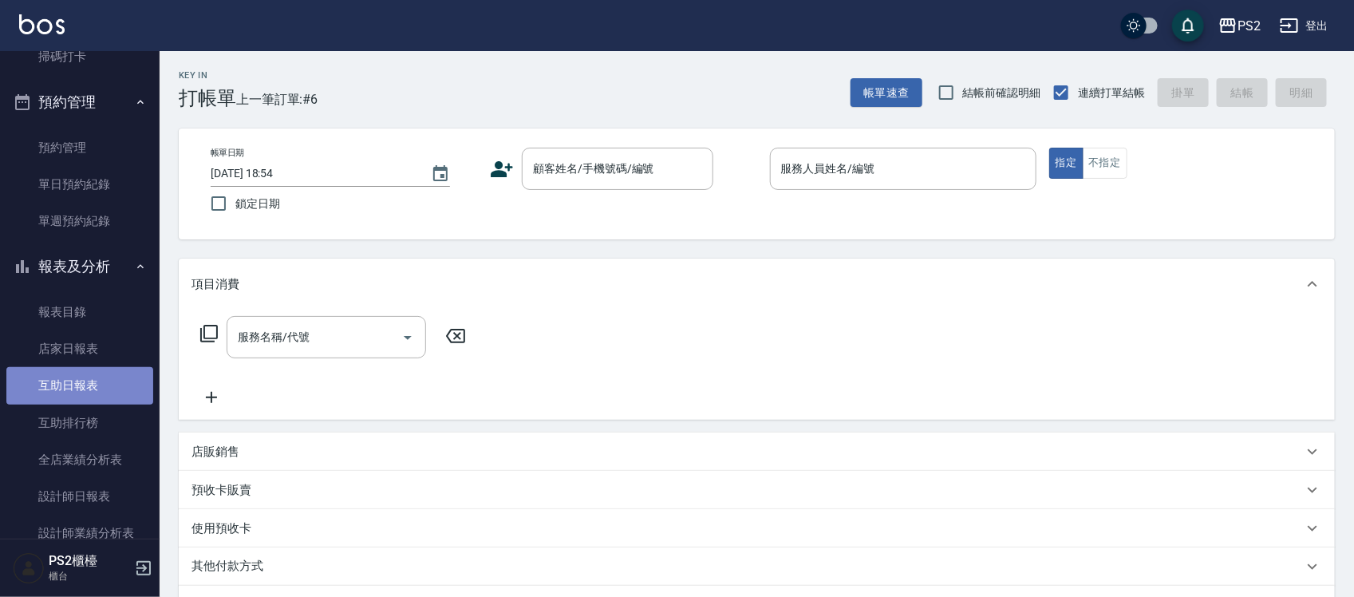
click at [88, 377] on link "互助日報表" at bounding box center [79, 385] width 147 height 37
